Goal: Information Seeking & Learning: Learn about a topic

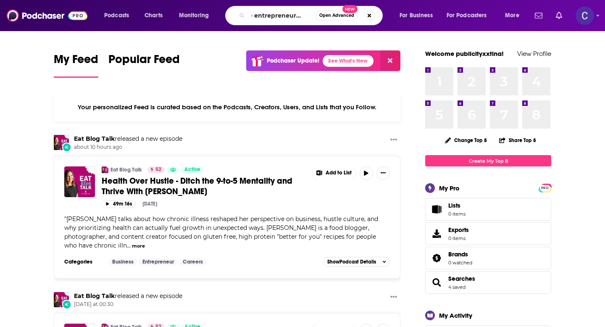
scroll to position [0, 13]
type input "the entrepreneurial you"
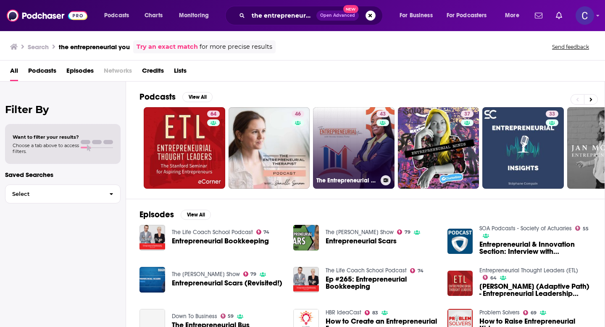
click at [323, 149] on link "43 The Entrepreneurial You" at bounding box center [353, 147] width 81 height 81
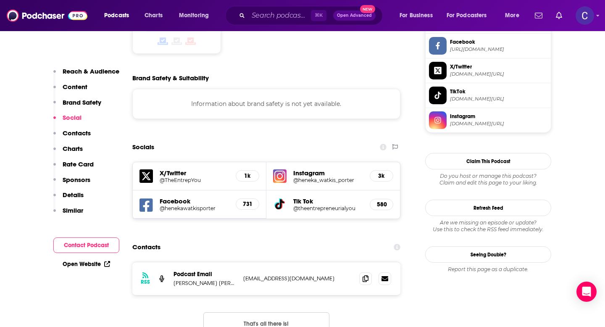
scroll to position [730, 0]
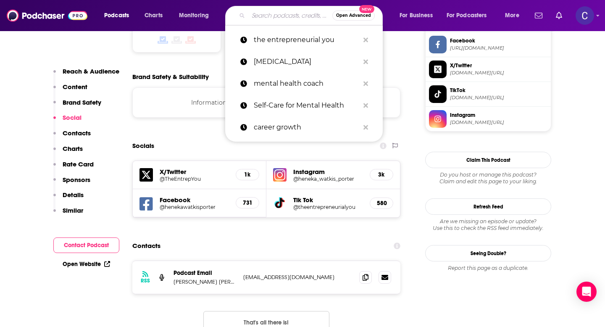
click at [262, 18] on input "Search podcasts, credits, & more..." at bounding box center [290, 15] width 84 height 13
paste input "HOST + Michael = SOMETHING Magic 🔮"
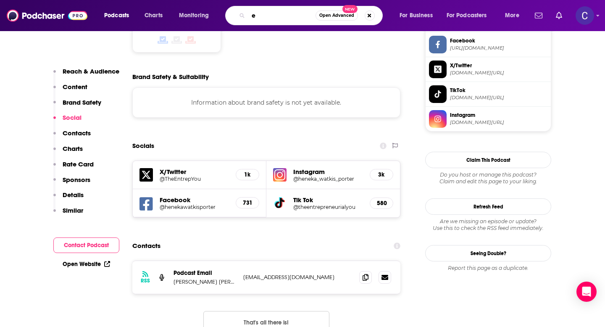
scroll to position [0, 0]
type input "entrepreneurship lab"
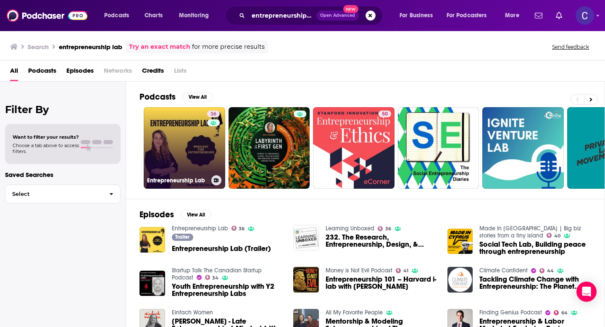
click at [178, 146] on link "36 Entrepreneurship Lab" at bounding box center [184, 147] width 81 height 81
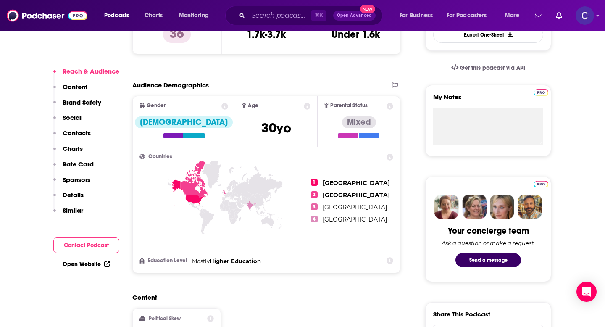
scroll to position [256, 0]
click at [281, 18] on input "Search podcasts, credits, & more..." at bounding box center [279, 15] width 63 height 13
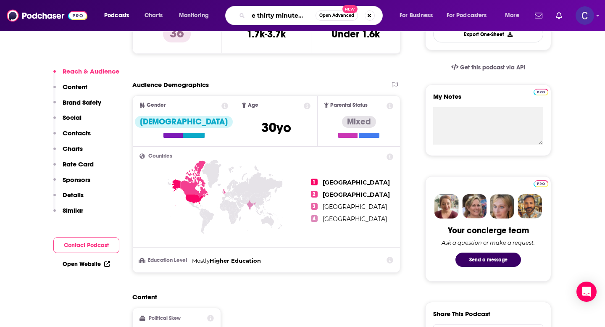
type input "the thirty minute hour"
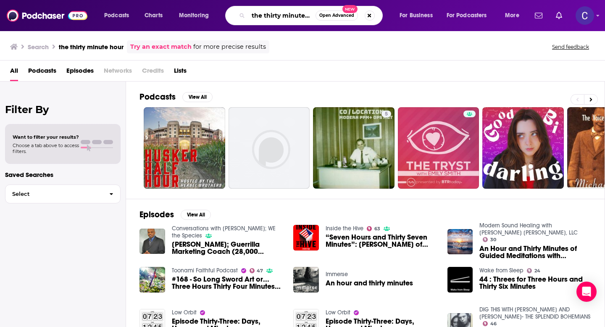
click at [271, 13] on input "the thirty minute hour" at bounding box center [281, 15] width 67 height 13
type input "the 30 minute hour"
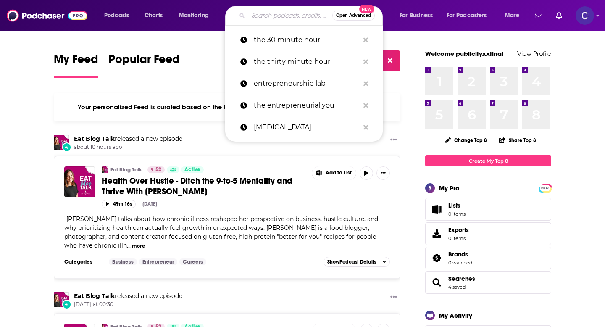
click at [260, 14] on input "Search podcasts, credits, & more..." at bounding box center [290, 15] width 84 height 13
paste input "How to Take Action"
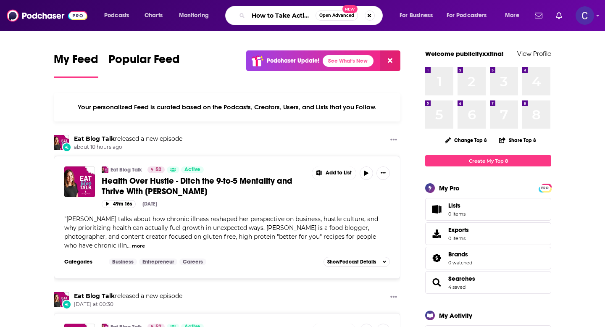
scroll to position [0, 0]
type input "How to Take Action"
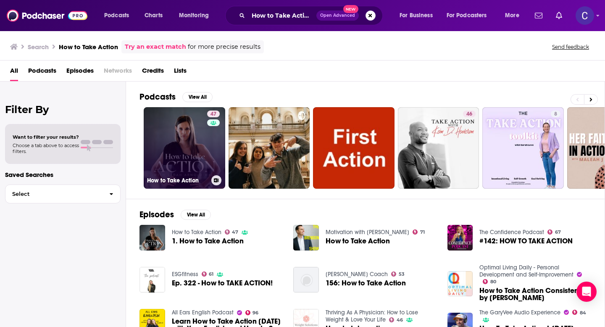
click at [199, 136] on link "47 How to Take Action" at bounding box center [184, 147] width 81 height 81
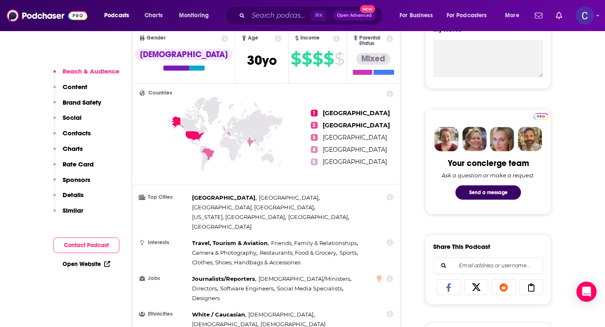
scroll to position [326, 0]
